Goal: Task Accomplishment & Management: Use online tool/utility

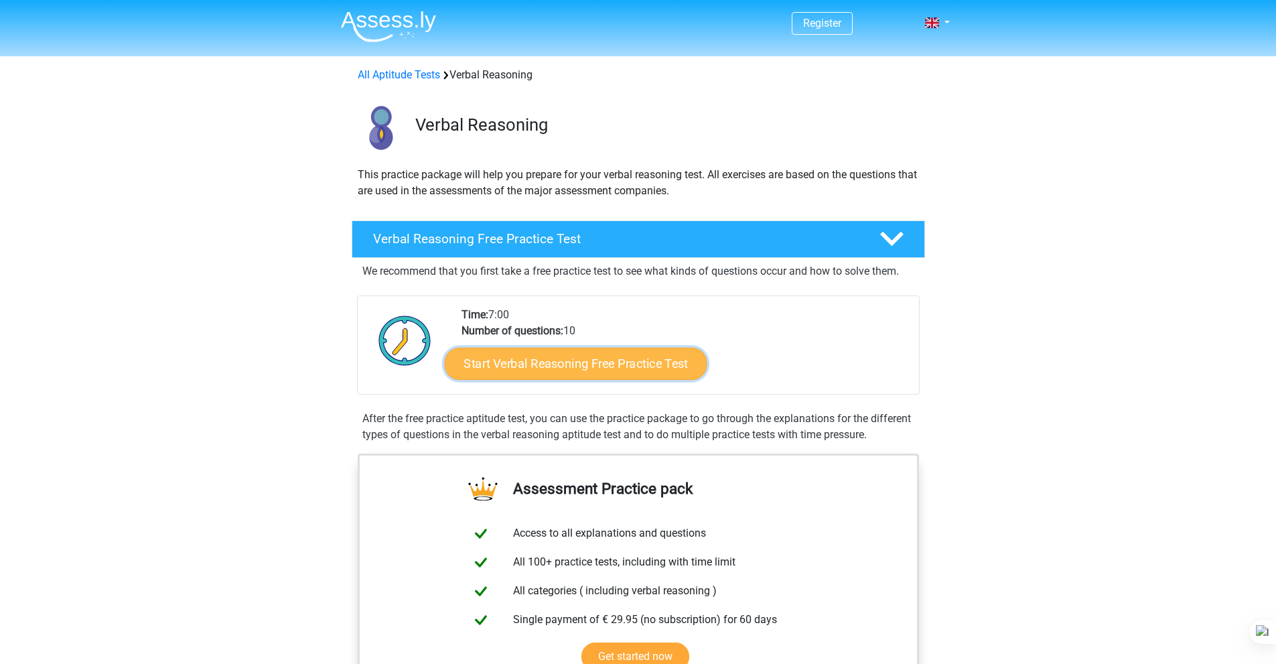
click at [632, 365] on link "Start Verbal Reasoning Free Practice Test" at bounding box center [575, 364] width 263 height 32
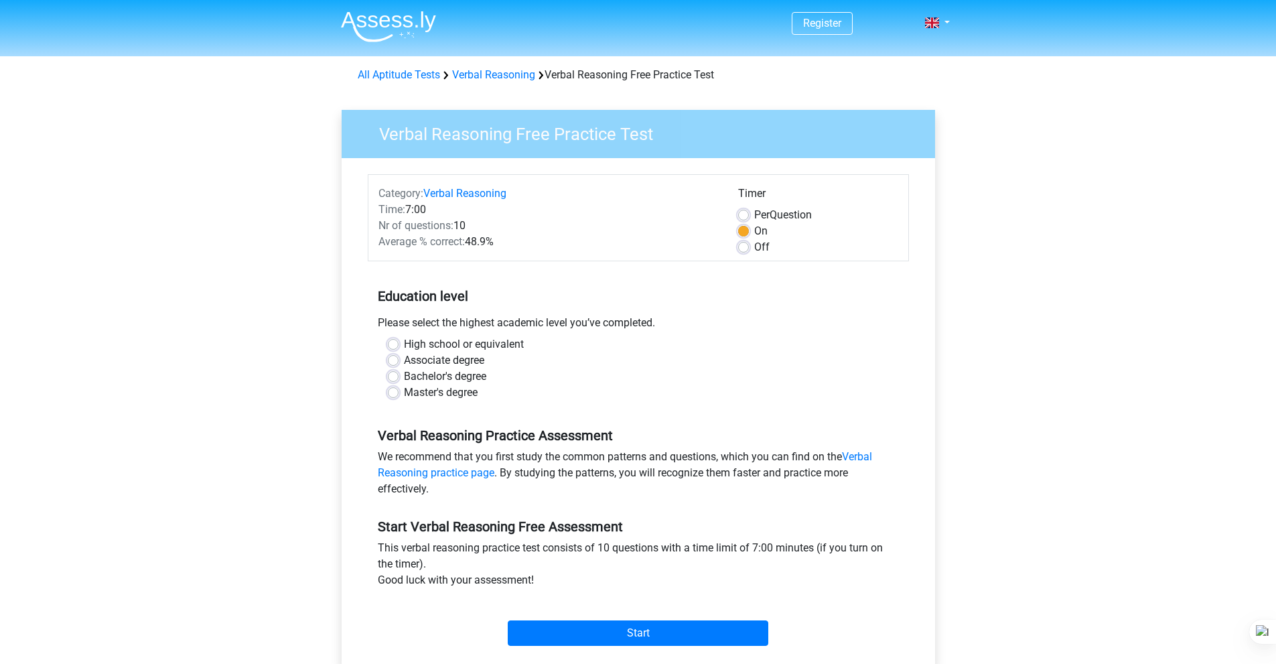
click at [439, 375] on label "Bachelor's degree" at bounding box center [445, 376] width 82 height 16
click at [399, 375] on input "Bachelor's degree" at bounding box center [393, 374] width 11 height 13
radio input "true"
click at [618, 640] on input "Start" at bounding box center [638, 632] width 261 height 25
